Goal: Task Accomplishment & Management: Manage account settings

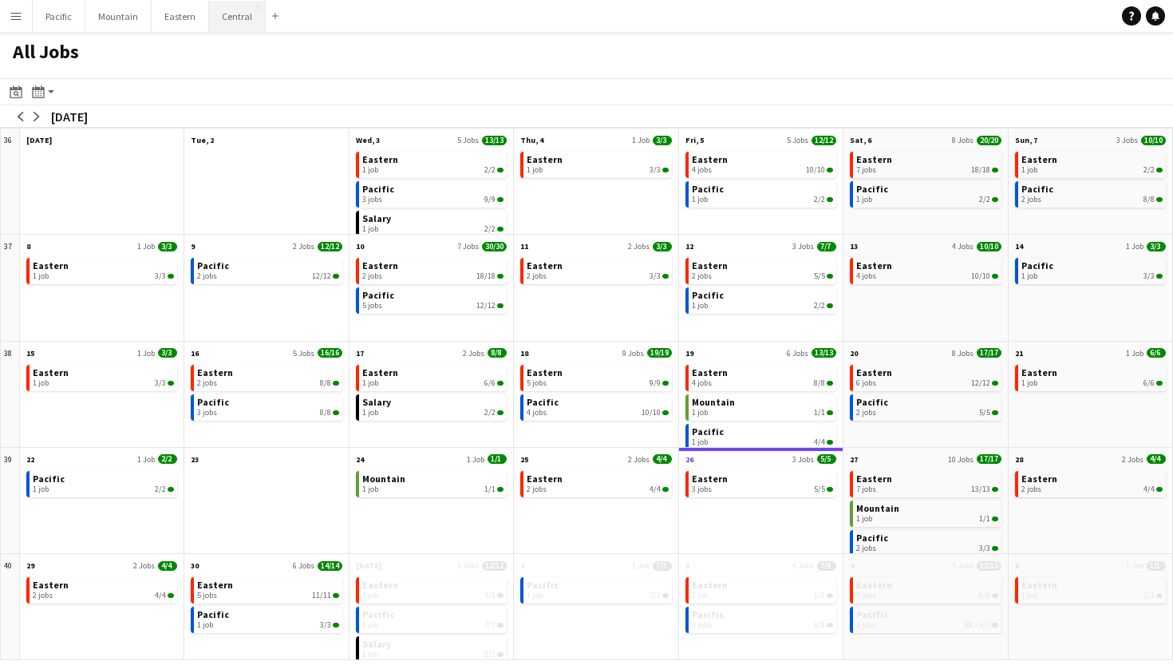
click at [222, 10] on button "Central Close" at bounding box center [237, 16] width 57 height 31
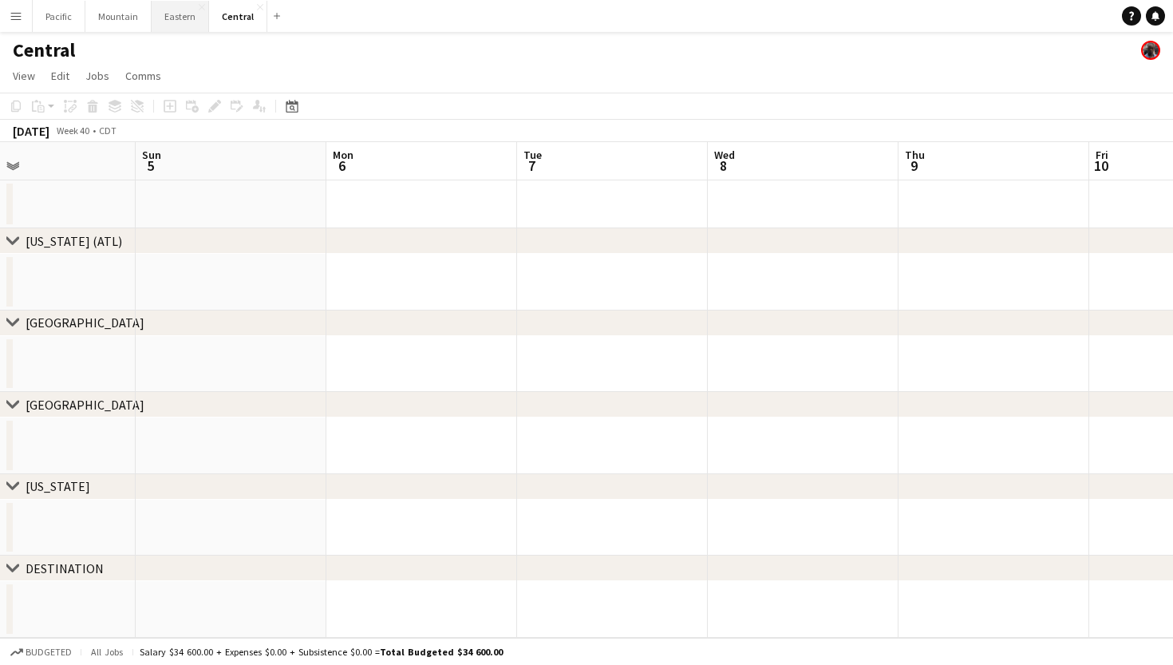
click at [178, 14] on button "Eastern Close" at bounding box center [180, 16] width 57 height 31
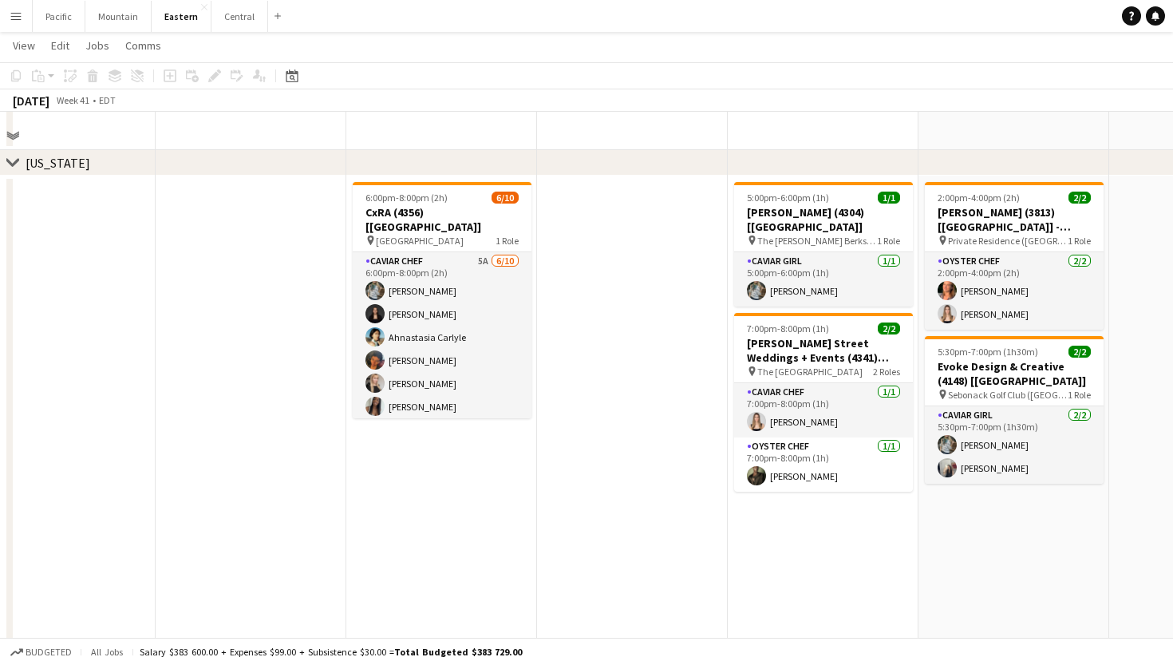
scroll to position [971, 0]
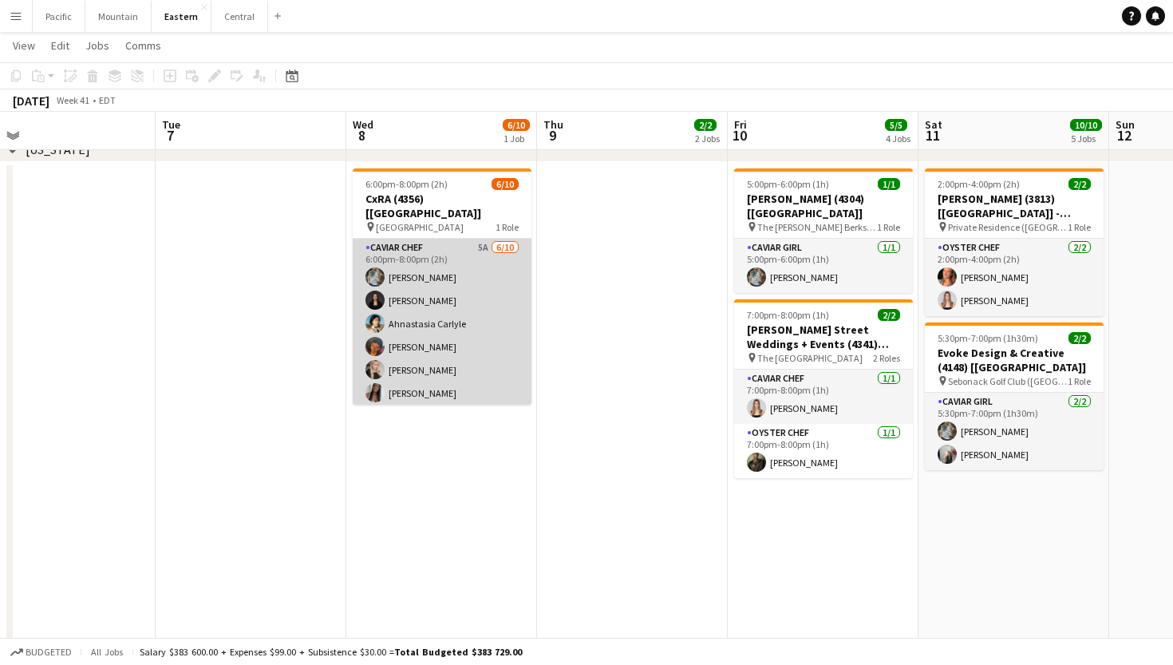
click at [441, 331] on app-card-role "Caviar Chef 5A [DATE] 6:00pm-8:00pm (2h) [PERSON_NAME] [PERSON_NAME] Ahnastasia…" at bounding box center [442, 370] width 179 height 263
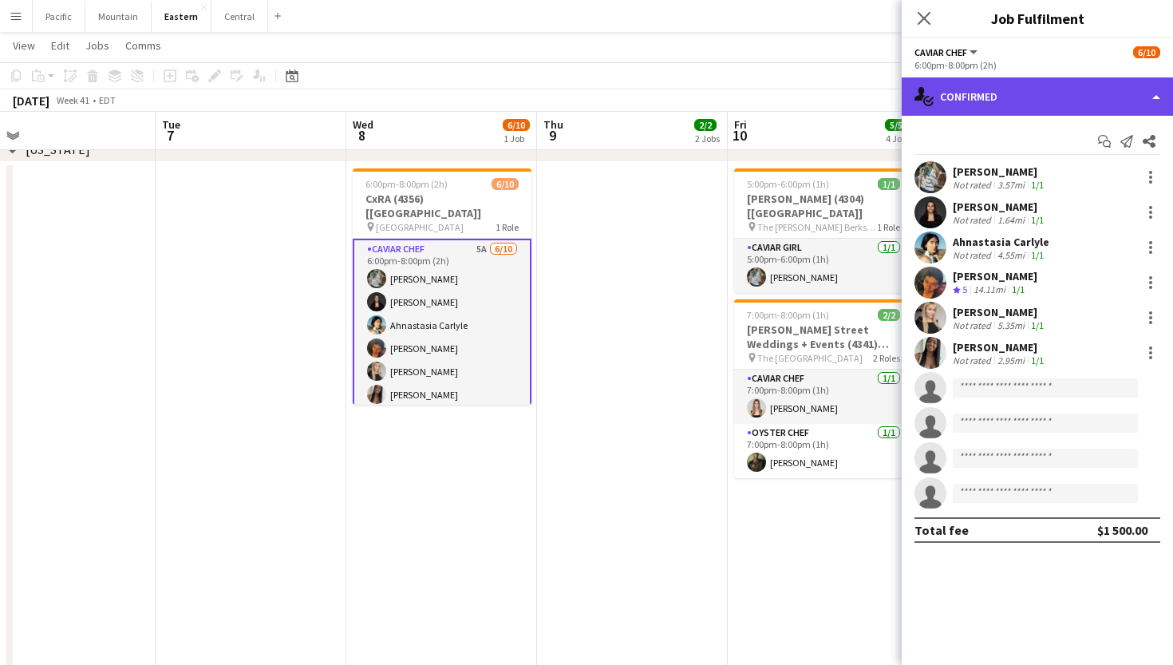
click at [1095, 99] on div "single-neutral-actions-check-2 Confirmed" at bounding box center [1037, 96] width 271 height 38
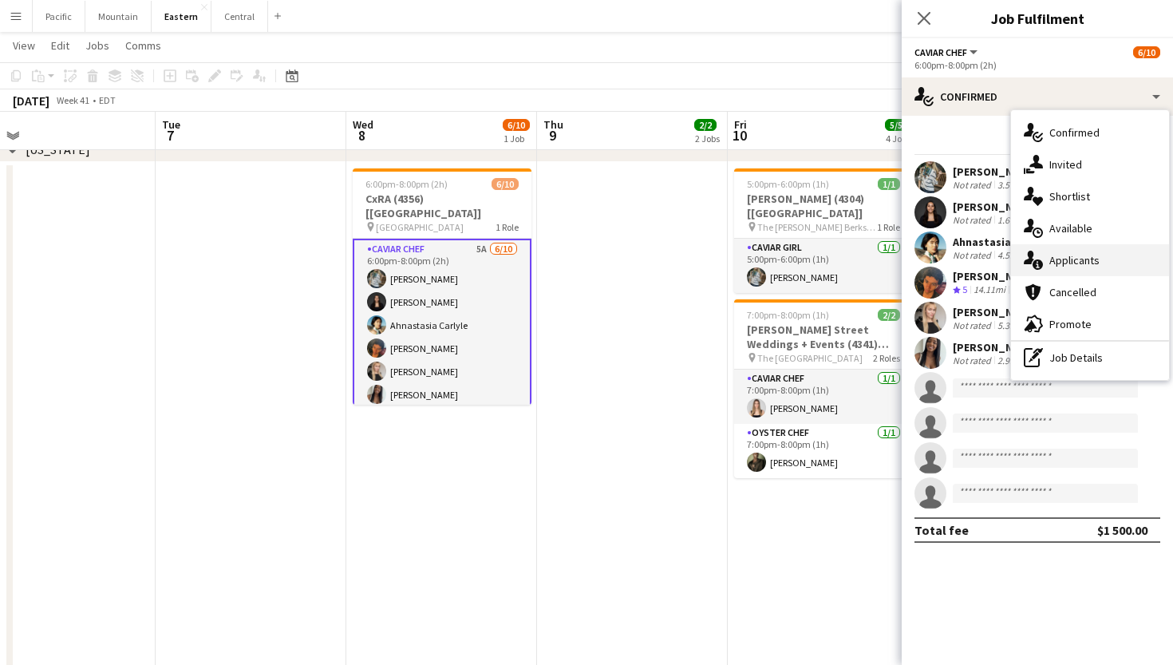
click at [1106, 263] on div "single-neutral-actions-information Applicants" at bounding box center [1090, 260] width 158 height 32
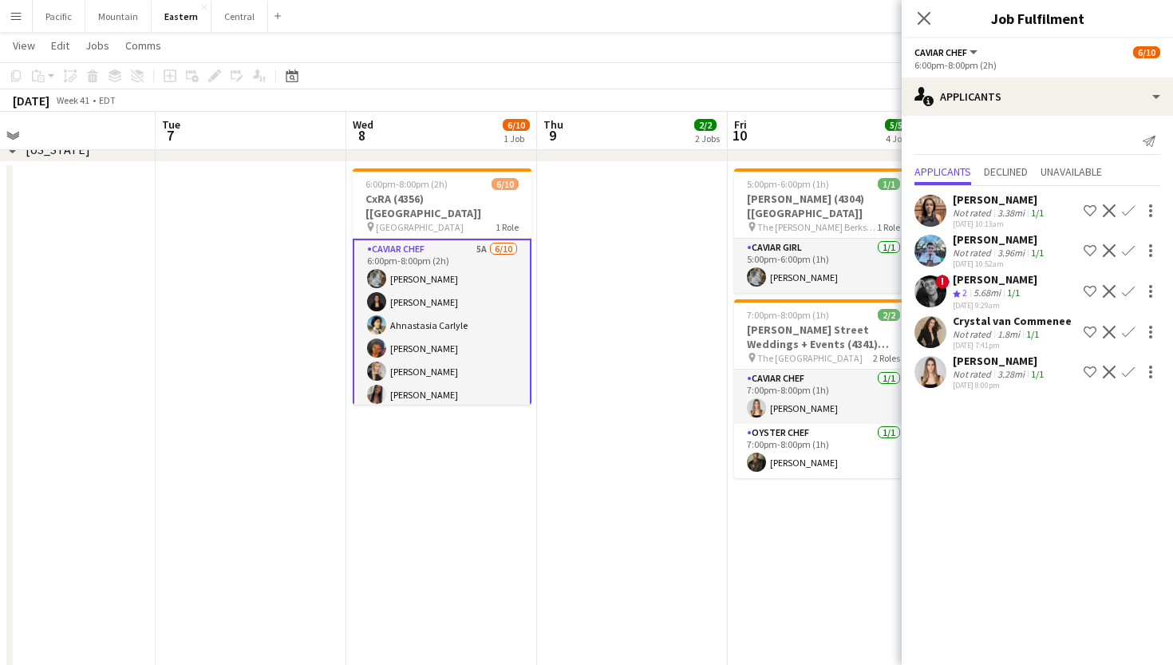
click at [1129, 370] on app-icon "Confirm" at bounding box center [1128, 372] width 13 height 13
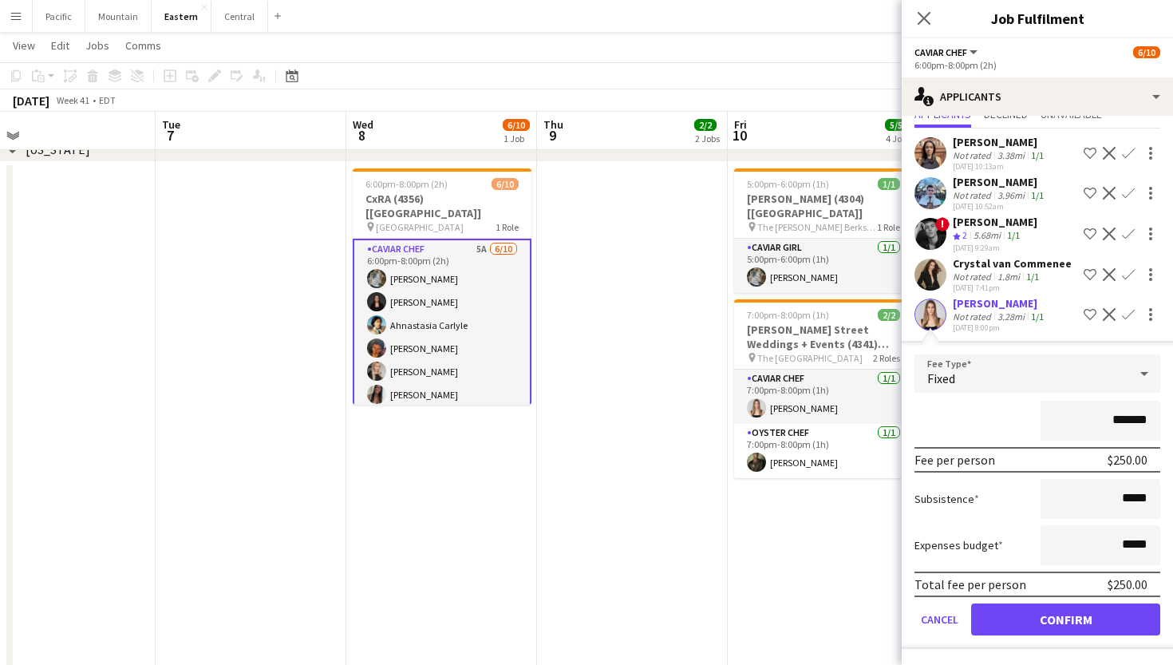
scroll to position [57, 0]
click at [1085, 621] on button "Confirm" at bounding box center [1065, 619] width 189 height 32
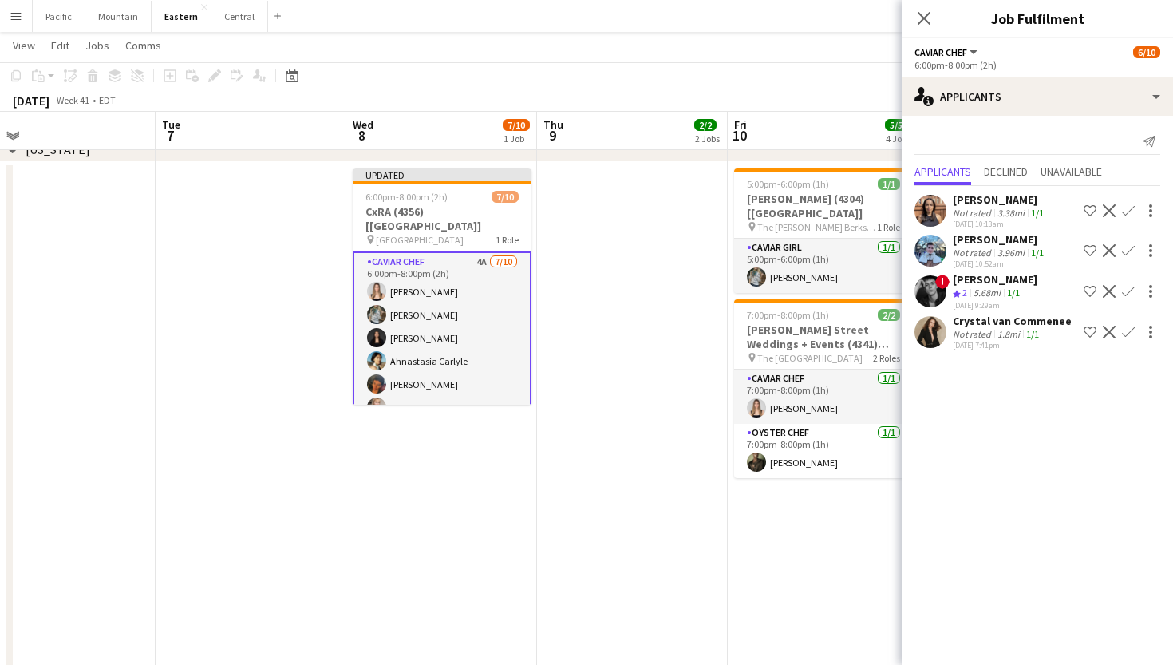
scroll to position [0, 0]
click at [922, 3] on div "Close pop-in" at bounding box center [924, 18] width 45 height 37
click at [924, 16] on icon "Close pop-in" at bounding box center [923, 17] width 15 height 15
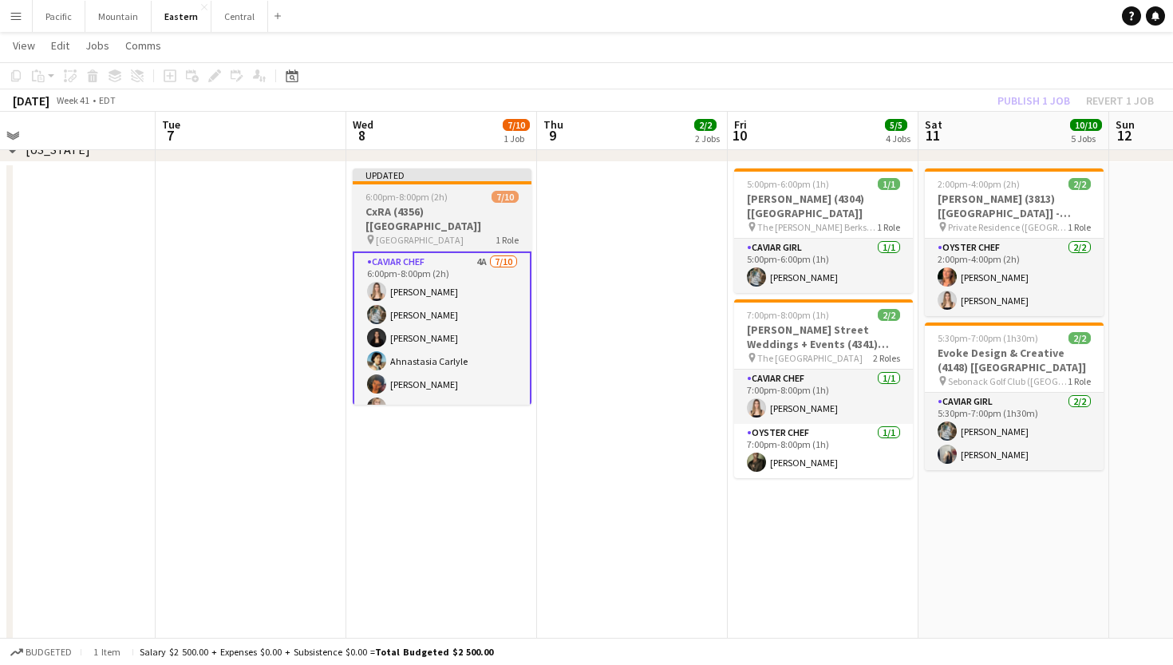
click at [510, 204] on h3 "CxRA (4356) [[GEOGRAPHIC_DATA]]" at bounding box center [442, 218] width 179 height 29
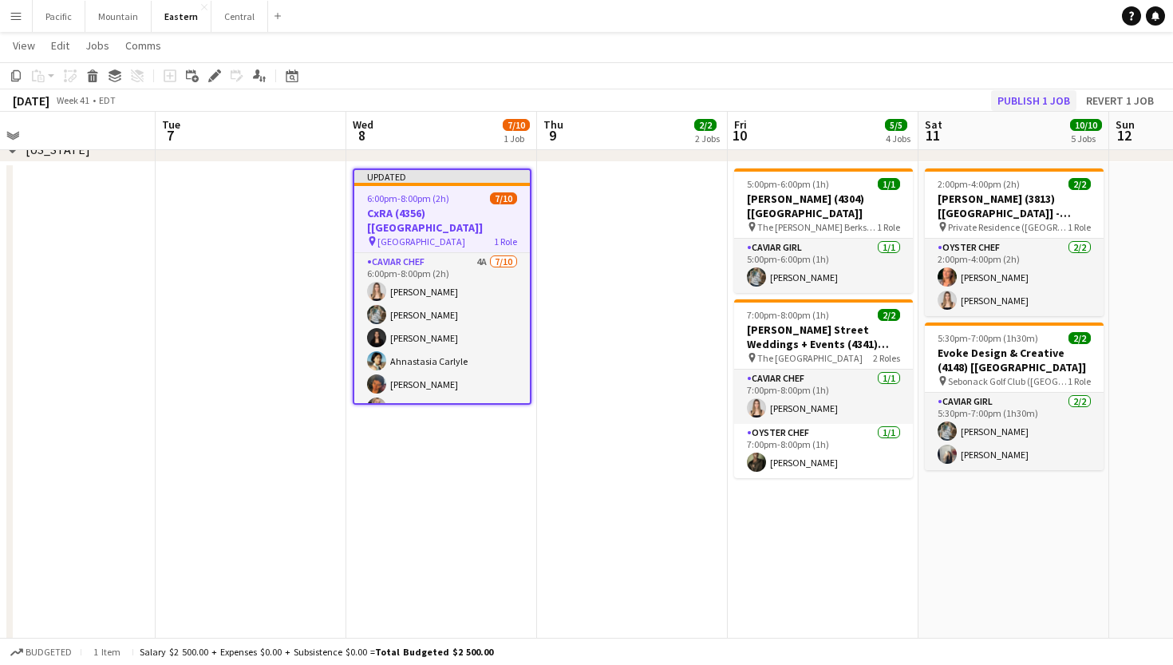
click at [1020, 99] on button "Publish 1 job" at bounding box center [1033, 100] width 85 height 21
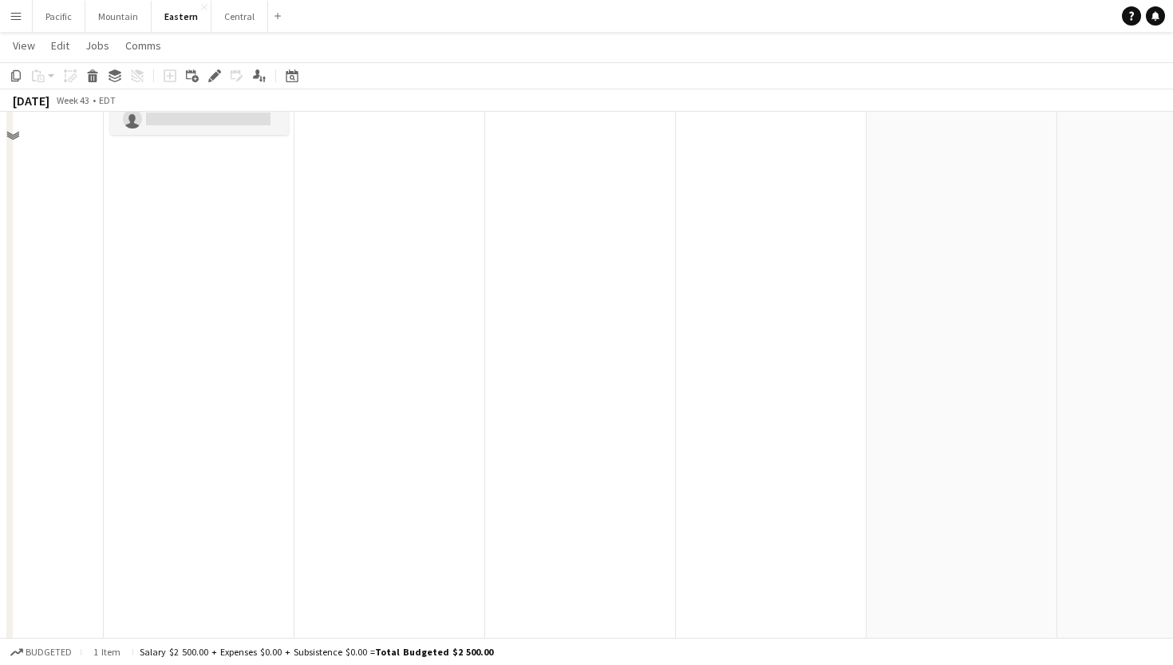
scroll to position [1349, 0]
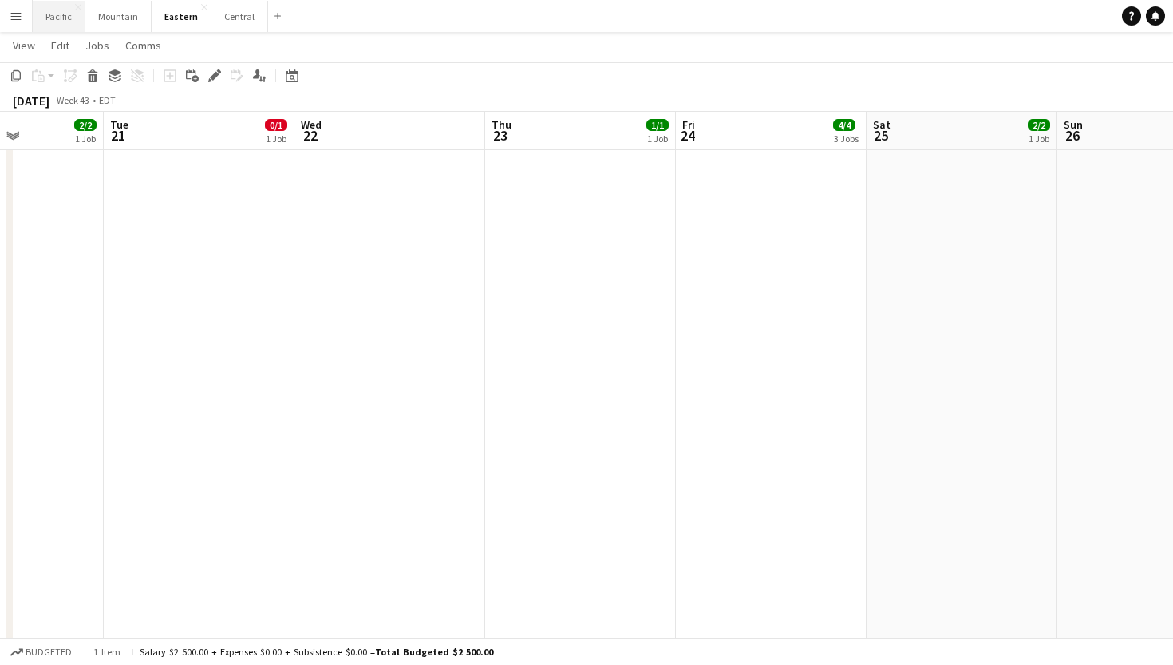
click at [53, 5] on button "Pacific Close" at bounding box center [59, 16] width 53 height 31
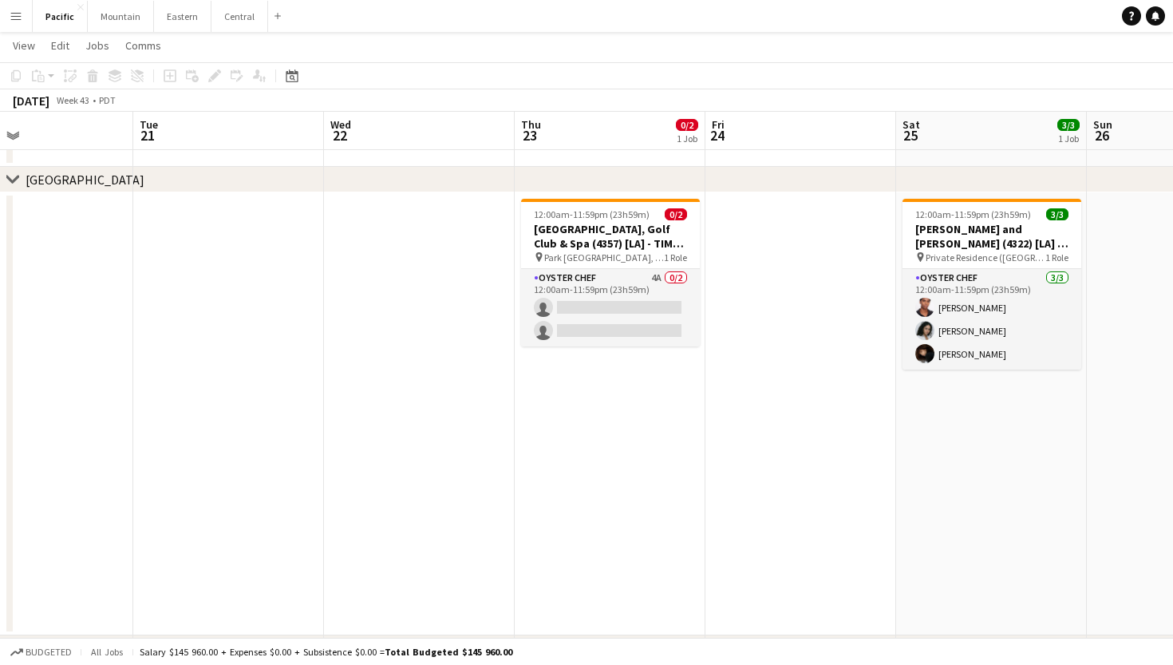
scroll to position [0, 659]
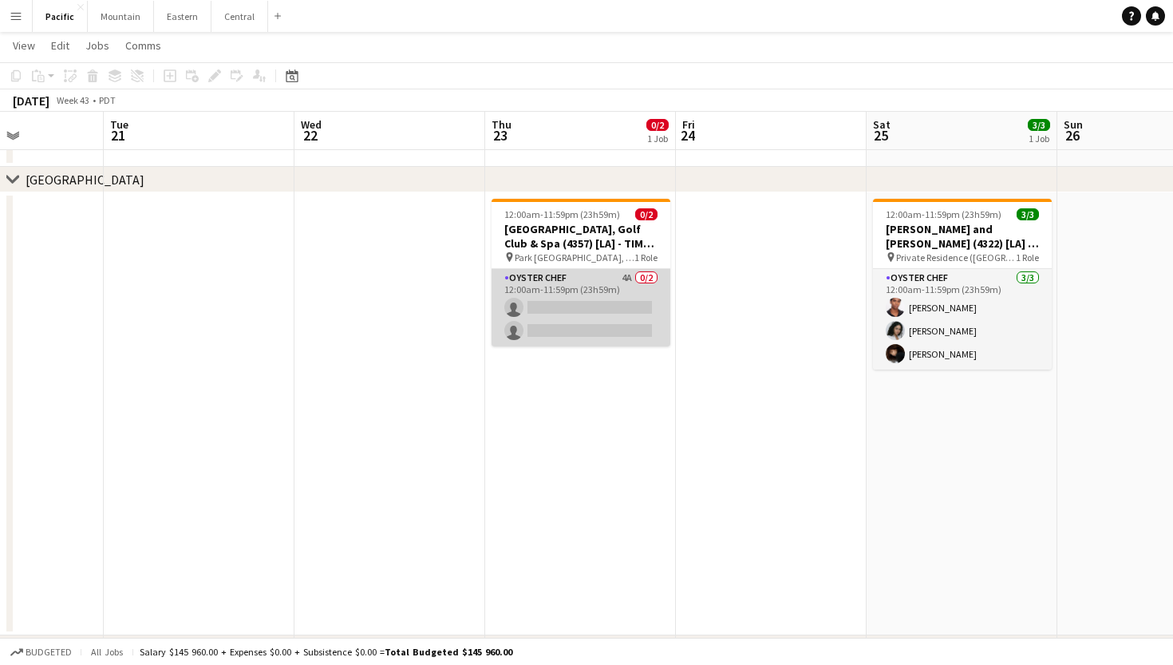
click at [610, 299] on app-card-role "Oyster Chef 4A 0/2 12:00am-11:59pm (23h59m) single-neutral-actions single-neutr…" at bounding box center [581, 307] width 179 height 77
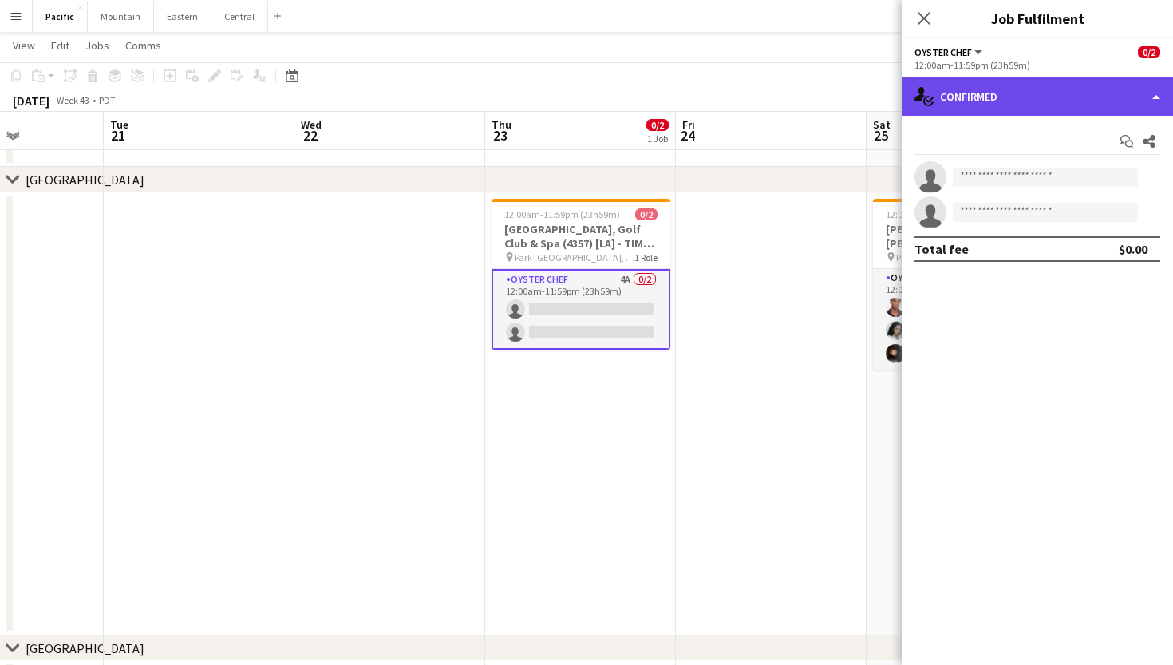
click at [1126, 99] on div "single-neutral-actions-check-2 Confirmed" at bounding box center [1037, 96] width 271 height 38
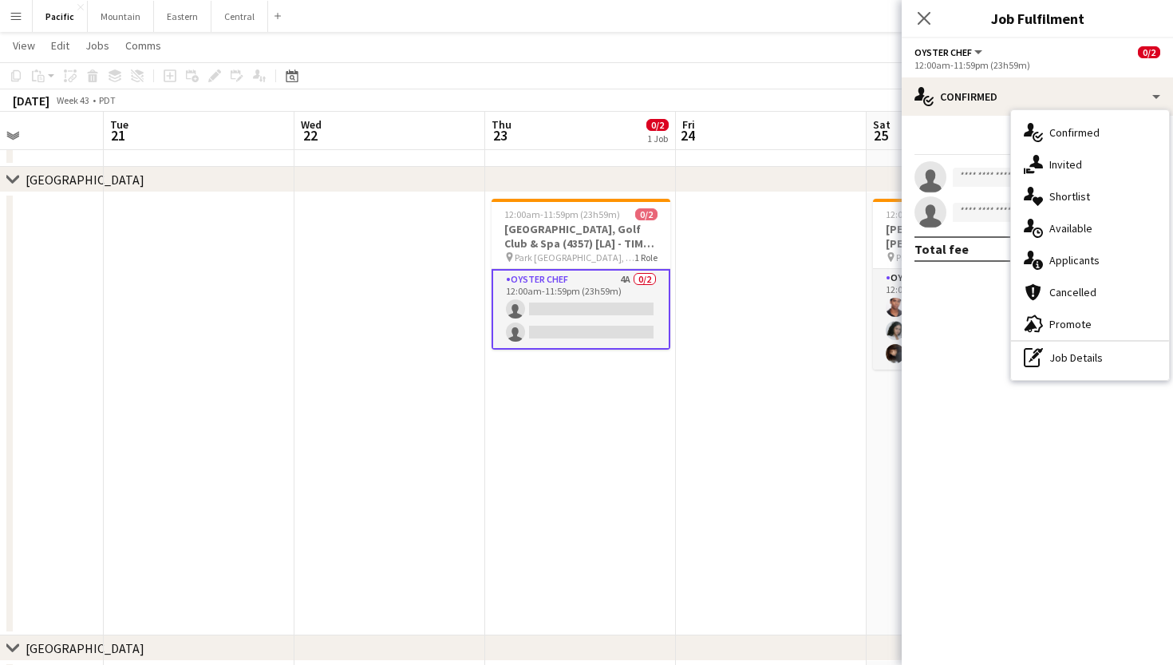
click at [773, 342] on app-date-cell at bounding box center [771, 413] width 191 height 443
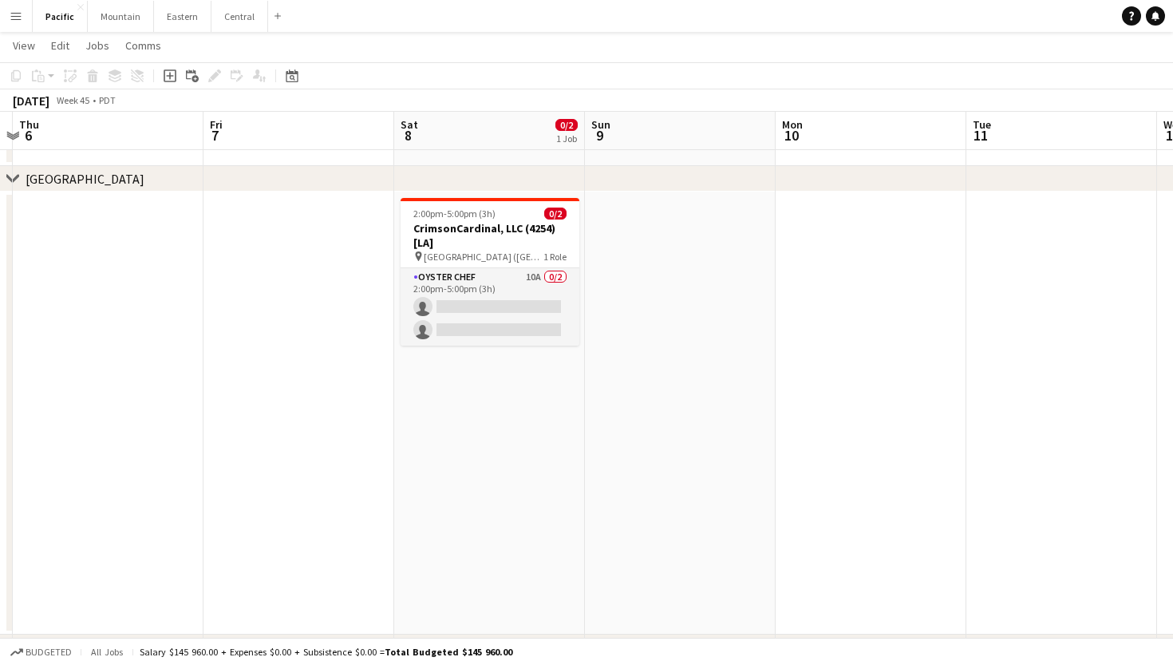
scroll to position [0, 750]
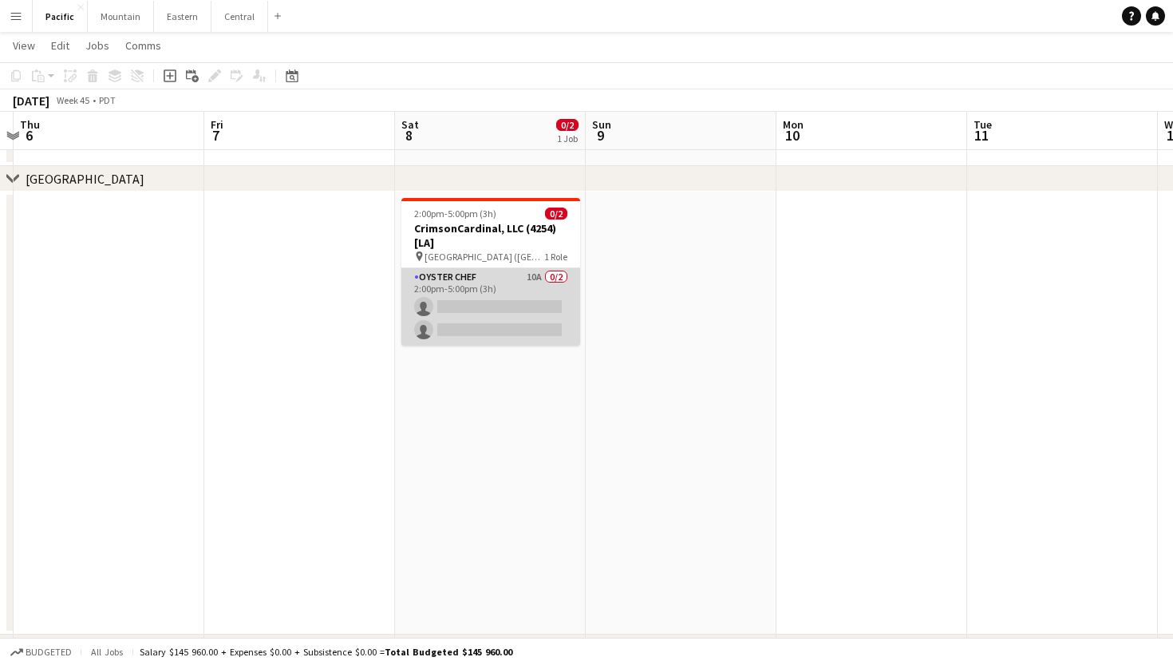
click at [473, 334] on app-card-role "Oyster Chef 10A 0/2 2:00pm-5:00pm (3h) single-neutral-actions single-neutral-ac…" at bounding box center [490, 306] width 179 height 77
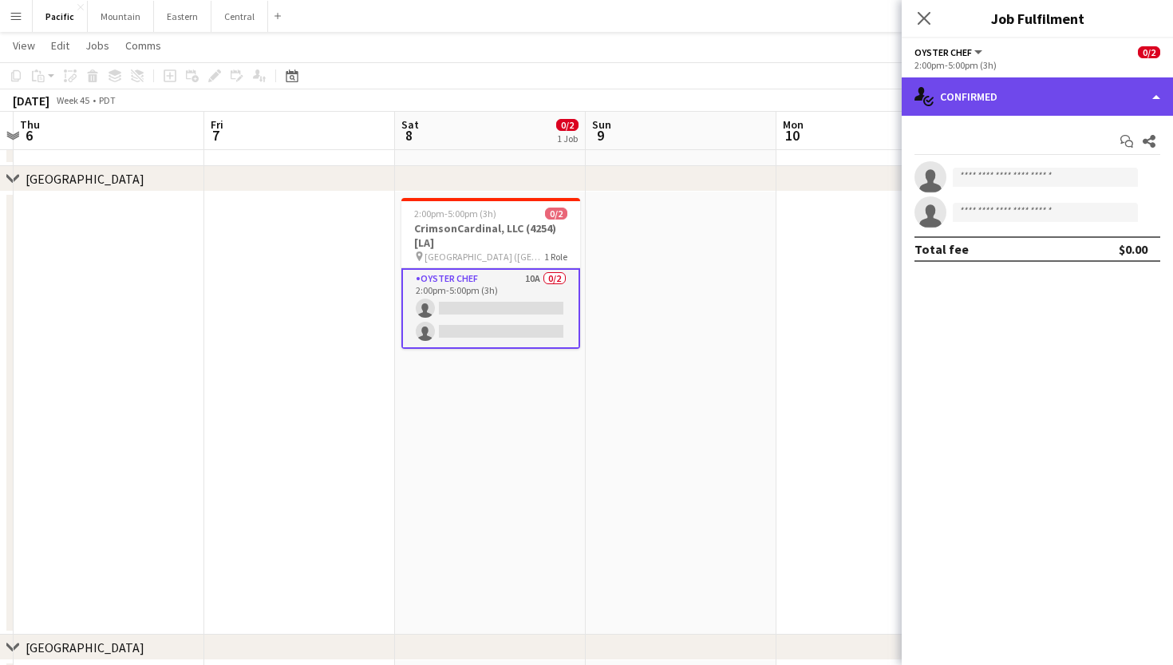
click at [1042, 93] on div "single-neutral-actions-check-2 Confirmed" at bounding box center [1037, 96] width 271 height 38
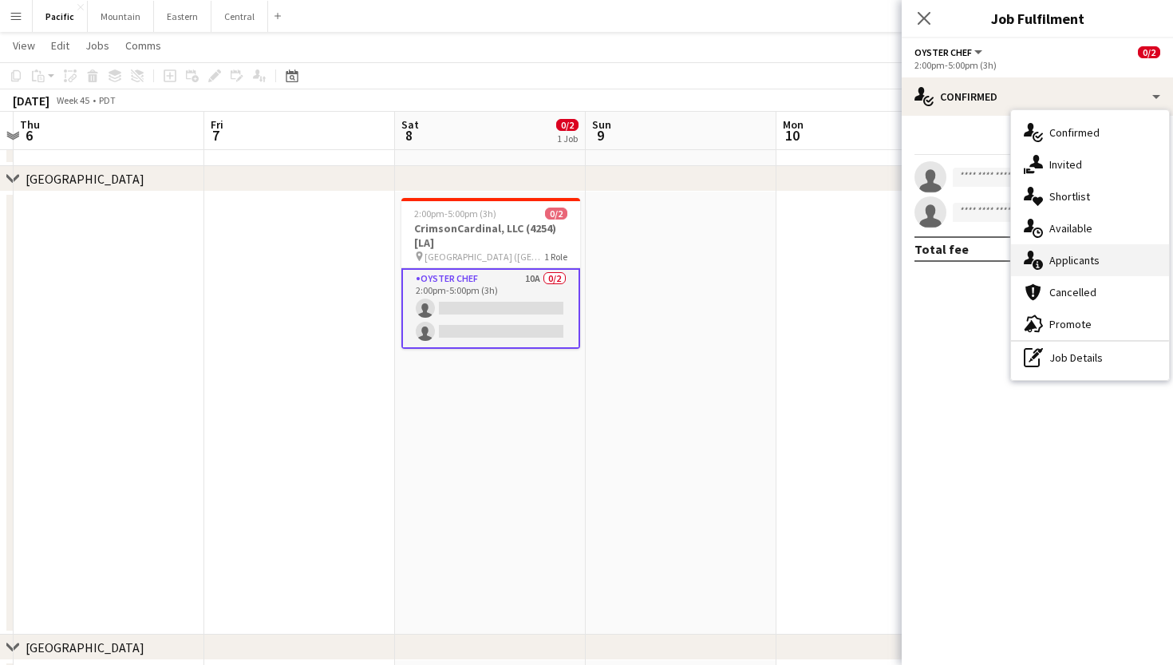
click at [1096, 259] on span "Applicants" at bounding box center [1075, 260] width 50 height 14
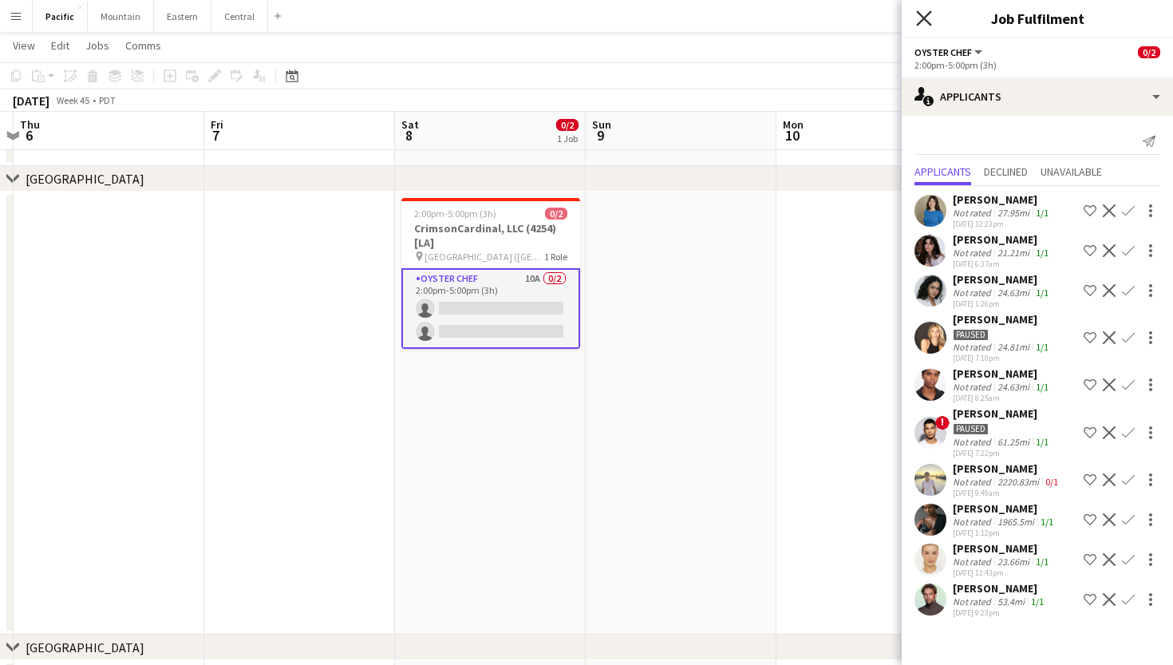
click at [921, 19] on icon "Close pop-in" at bounding box center [923, 17] width 15 height 15
